Goal: Entertainment & Leisure: Browse casually

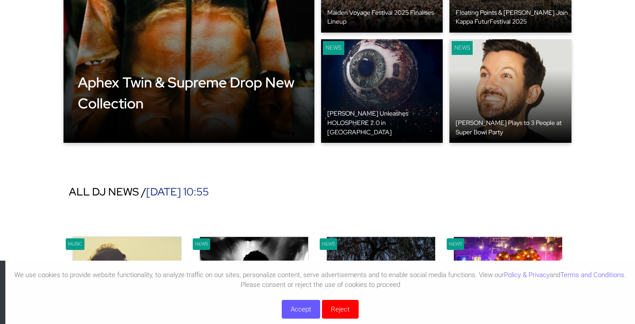
scroll to position [173, 0]
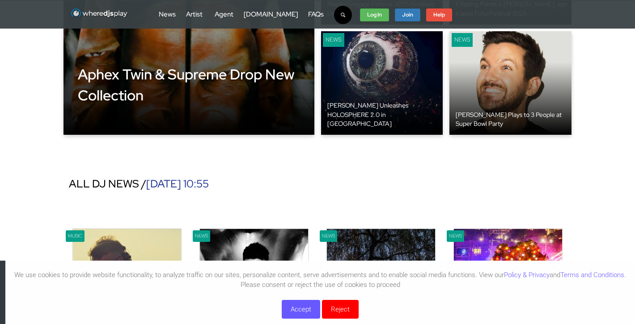
click at [342, 305] on button "Reject" at bounding box center [340, 309] width 37 height 19
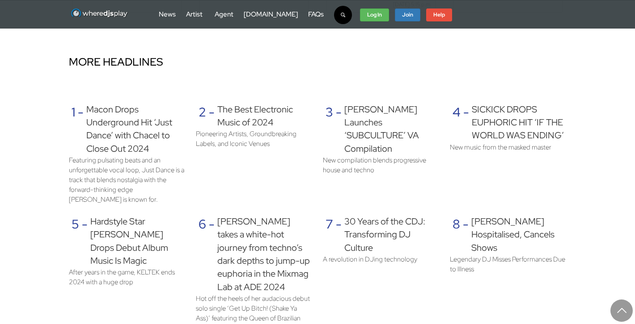
scroll to position [587, 0]
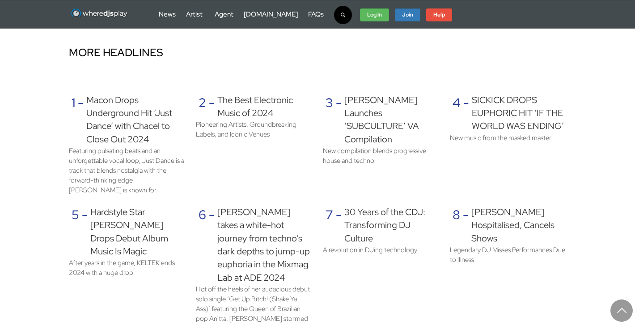
click at [114, 110] on div "Macon Drops Underground Hit ‘Just Dance’ with Chacel to Close Out 2024" at bounding box center [135, 120] width 99 height 52
